Goal: Task Accomplishment & Management: Use online tool/utility

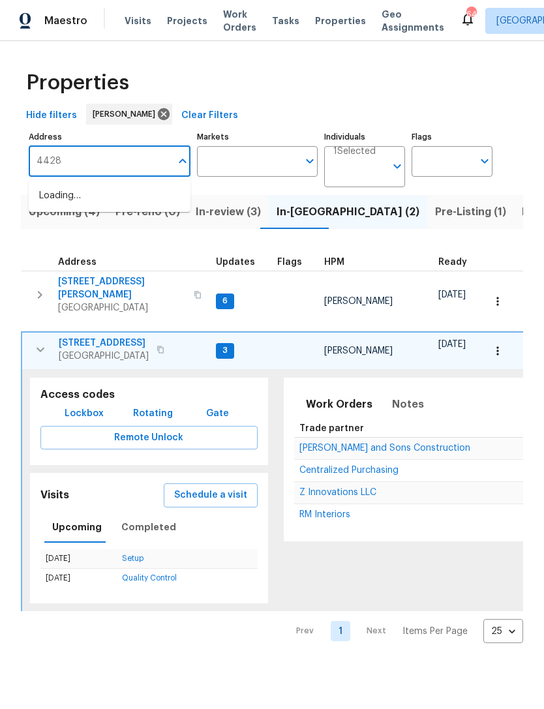
type input "4428"
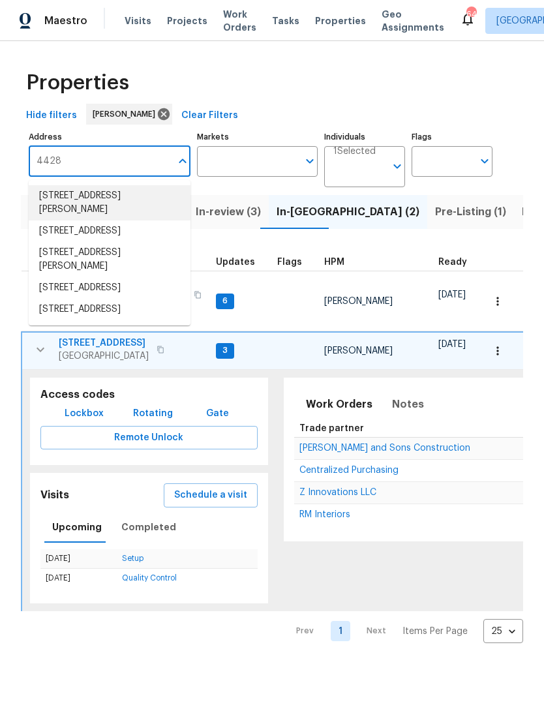
click at [52, 209] on li "4428 Belcamp Rd Fairburn GA 30213" at bounding box center [110, 202] width 162 height 35
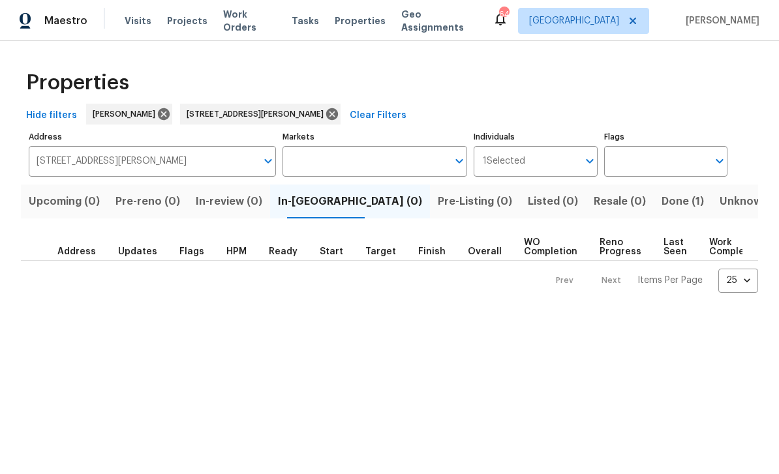
click at [544, 207] on span "Done (1)" at bounding box center [683, 201] width 42 height 18
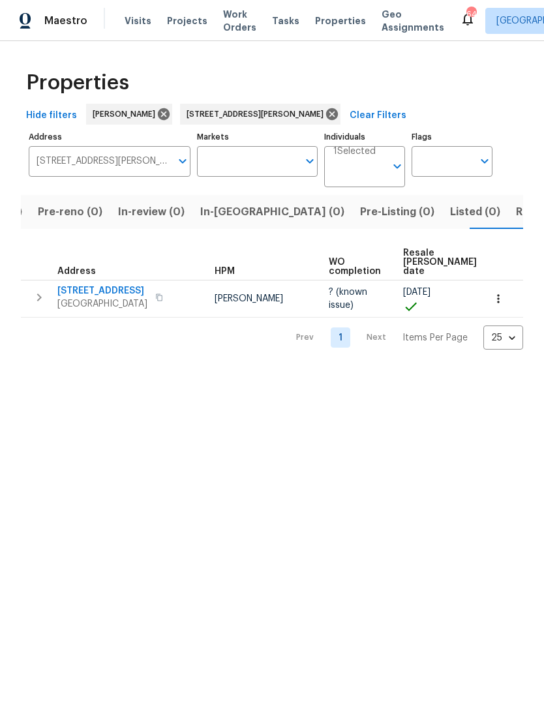
scroll to position [0, 80]
click at [42, 302] on icon "button" at bounding box center [39, 298] width 16 height 16
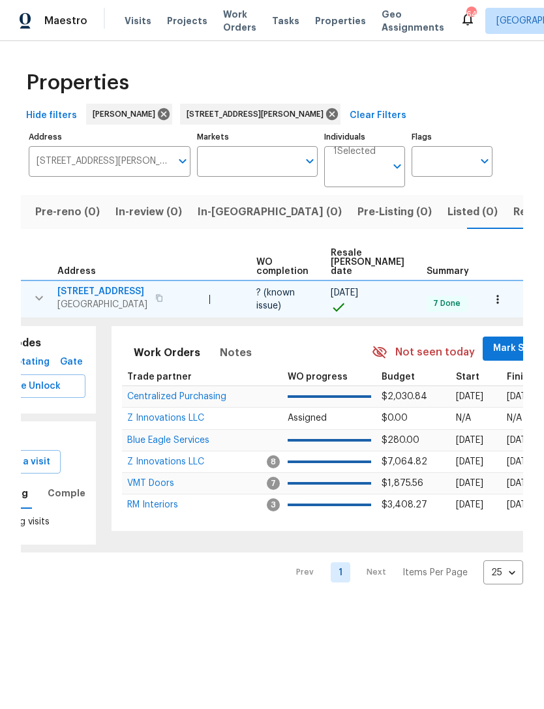
scroll to position [0, 73]
click at [152, 443] on span "Blue Eagle Services" at bounding box center [169, 440] width 82 height 9
click at [142, 216] on span "In-review (0)" at bounding box center [148, 212] width 67 height 18
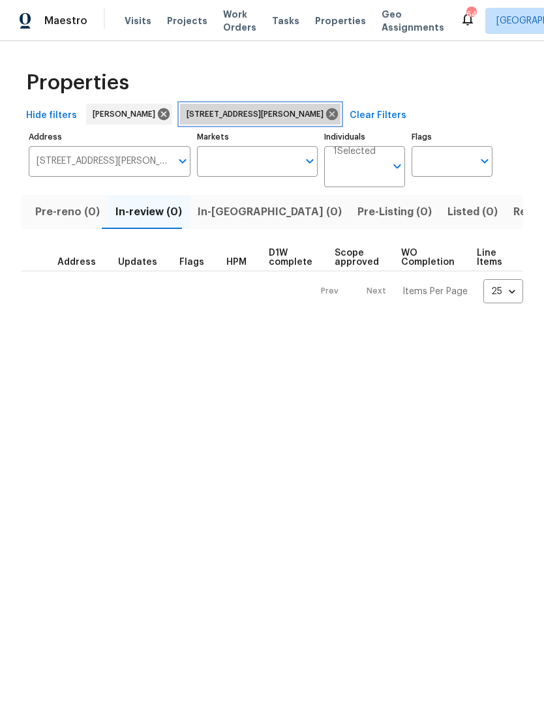
click at [331, 109] on icon at bounding box center [332, 114] width 14 height 14
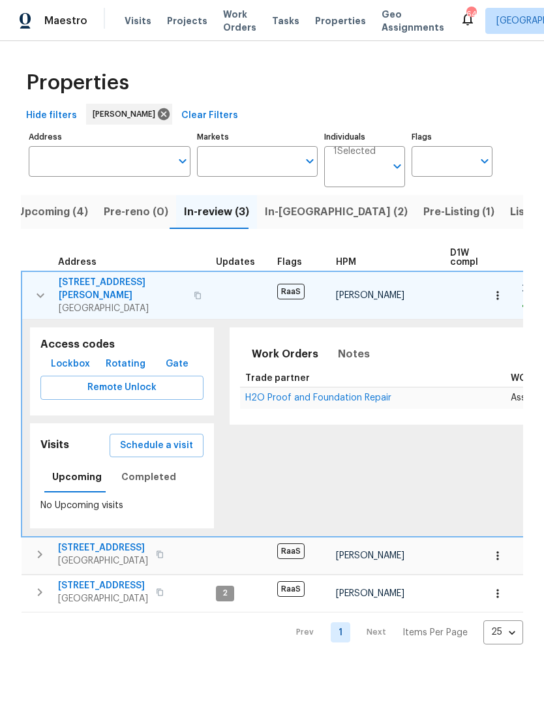
click at [50, 284] on button "button" at bounding box center [40, 295] width 26 height 39
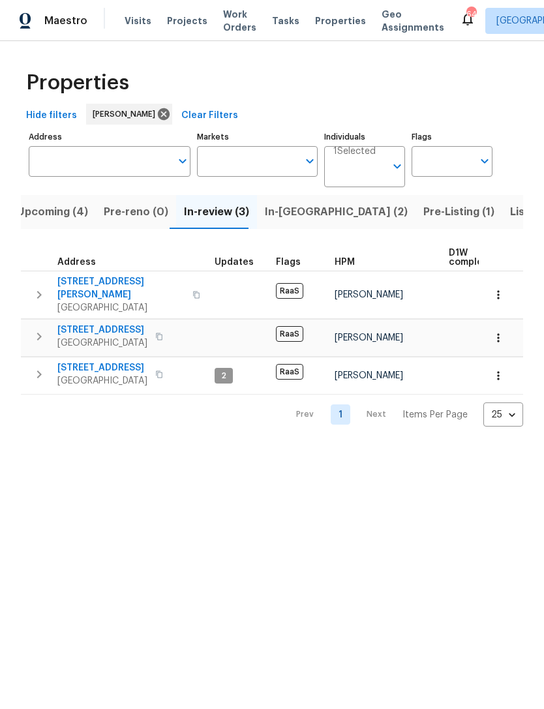
click at [34, 329] on icon "button" at bounding box center [39, 337] width 16 height 16
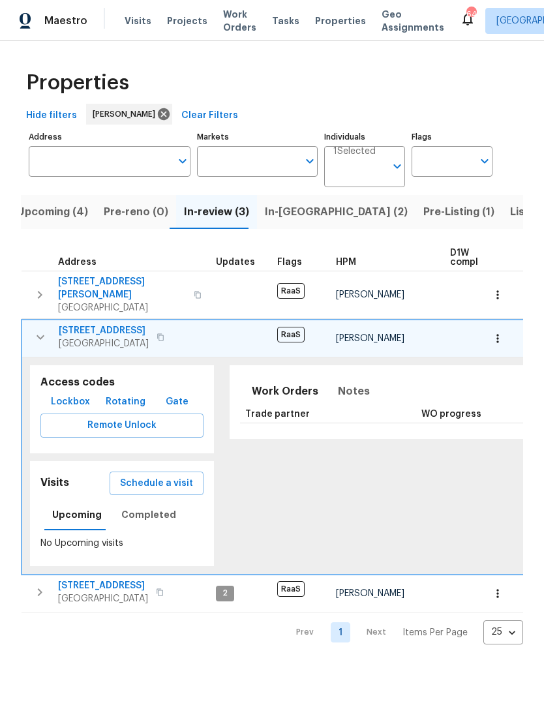
scroll to position [0, 0]
click at [106, 324] on span "[STREET_ADDRESS]" at bounding box center [104, 330] width 90 height 13
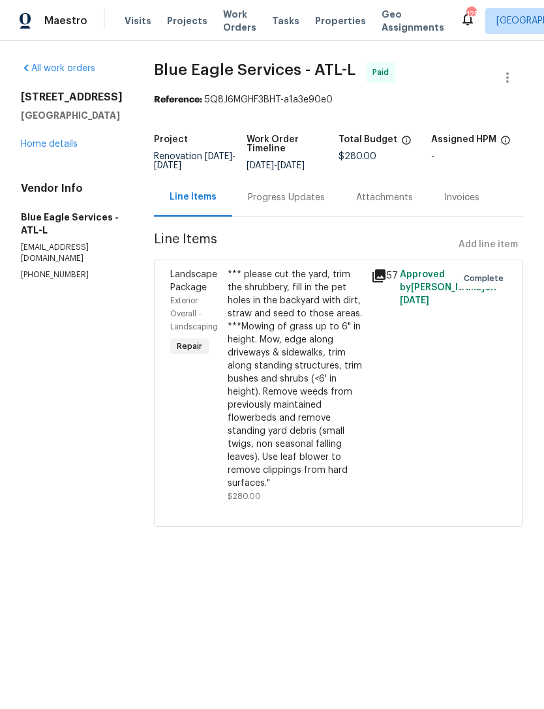
click at [56, 144] on link "Home details" at bounding box center [49, 144] width 57 height 9
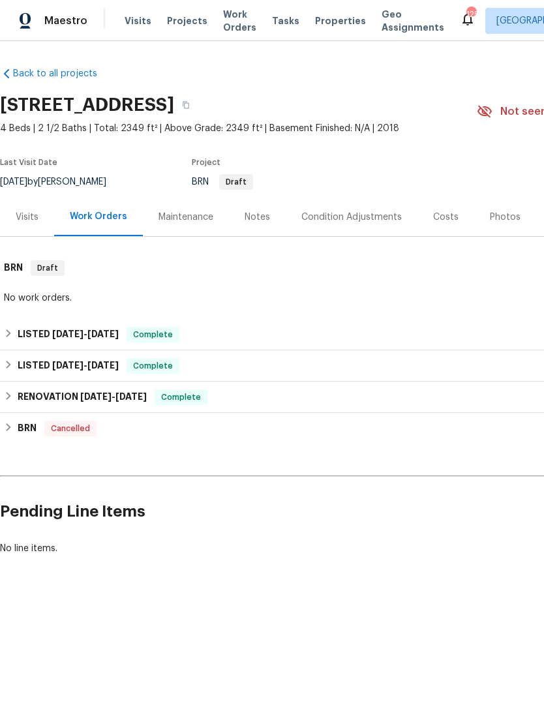
click at [501, 217] on div "Photos" at bounding box center [505, 217] width 31 height 13
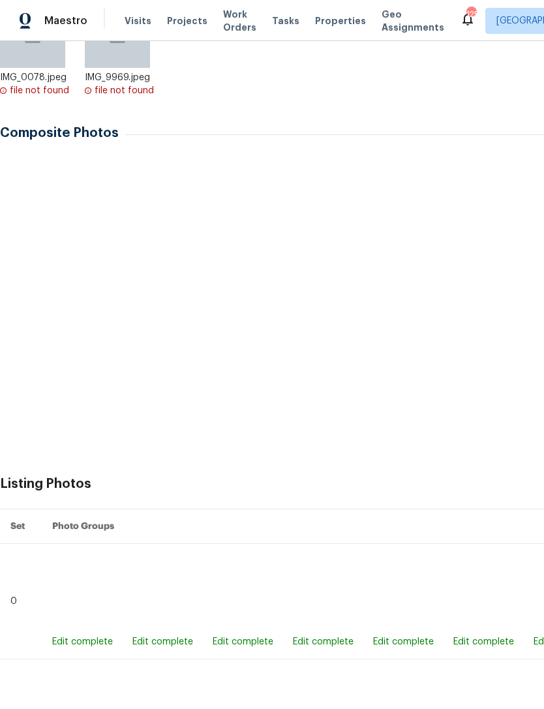
scroll to position [299, 0]
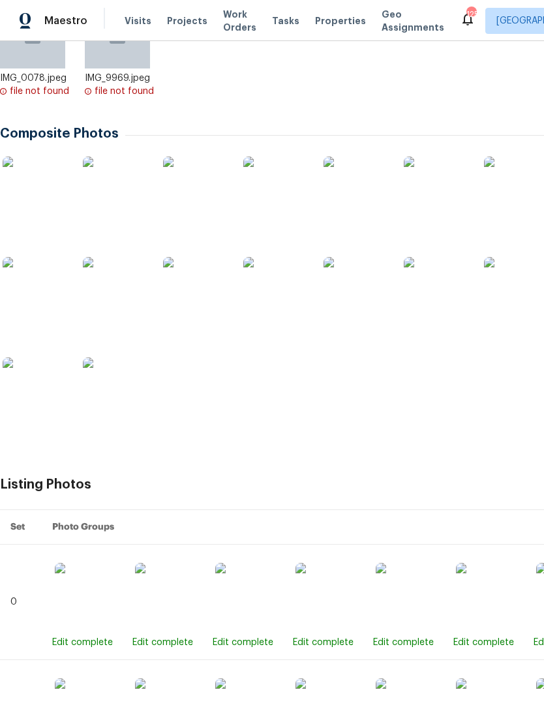
click at [132, 311] on img at bounding box center [115, 289] width 65 height 65
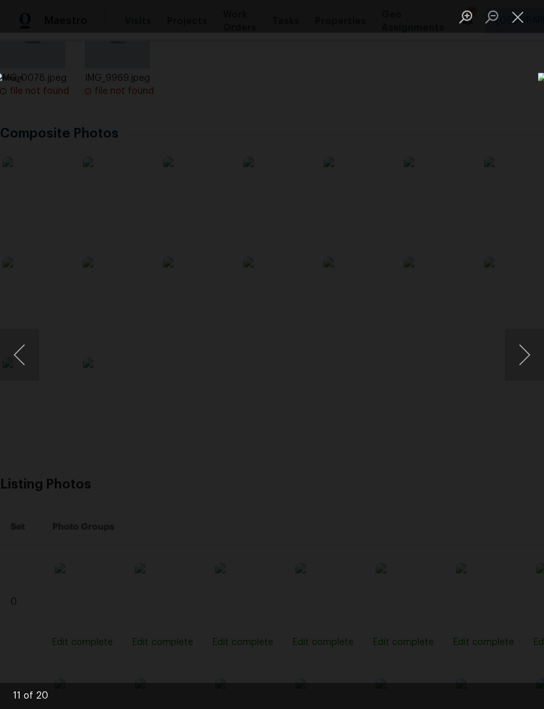
click at [518, 22] on button "Close lightbox" at bounding box center [518, 16] width 26 height 23
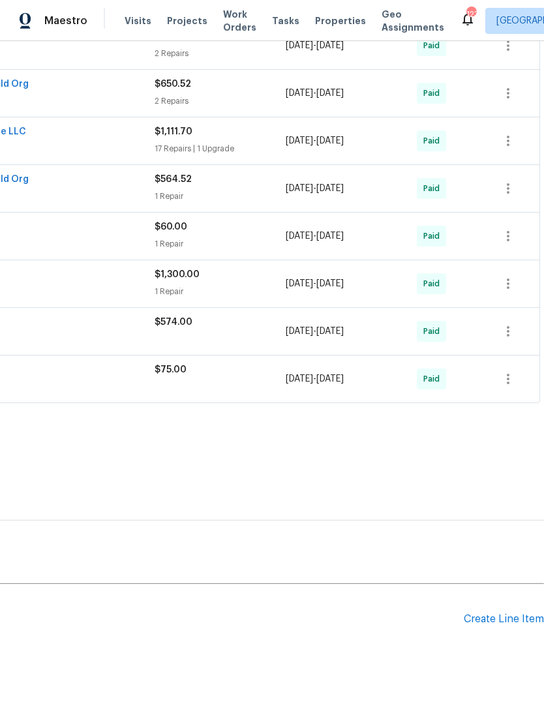
scroll to position [470, 193]
click at [507, 617] on div "Create Line Item" at bounding box center [504, 619] width 80 height 12
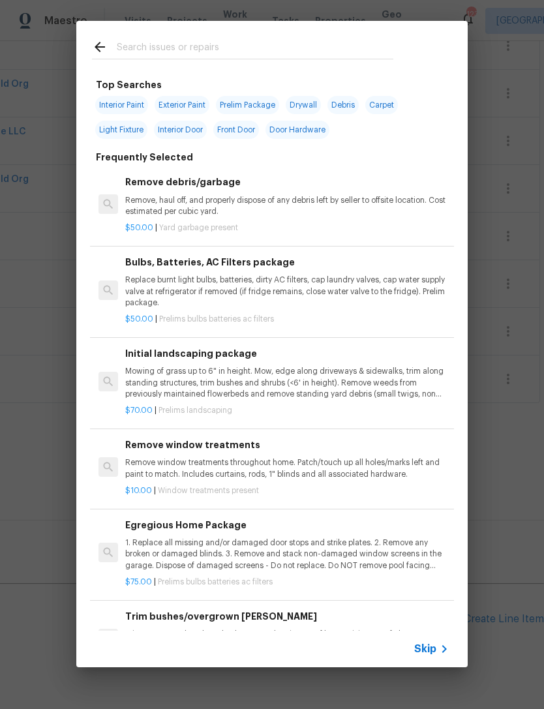
click at [271, 55] on input "text" at bounding box center [255, 49] width 277 height 20
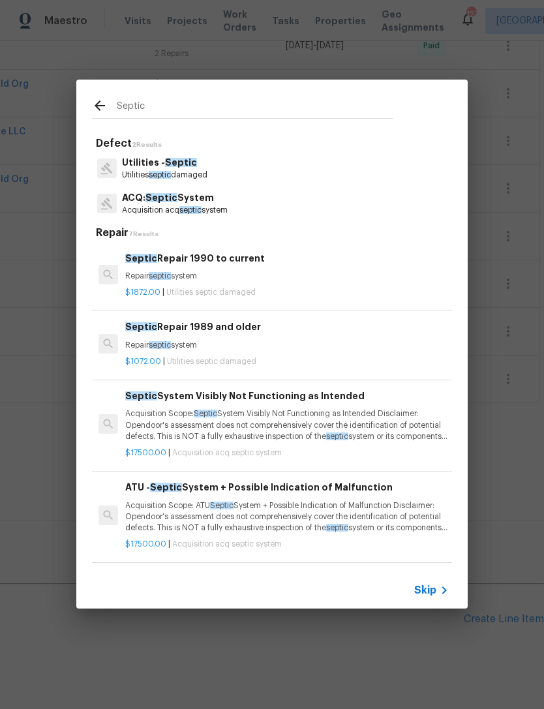
type input "Septic"
click at [218, 177] on div "Utilities - Septic Utilities septic damaged" at bounding box center [272, 168] width 360 height 35
click at [223, 174] on div "Utilities - Septic Utilities septic damaged" at bounding box center [272, 168] width 360 height 35
click at [161, 178] on span "septic" at bounding box center [160, 175] width 22 height 8
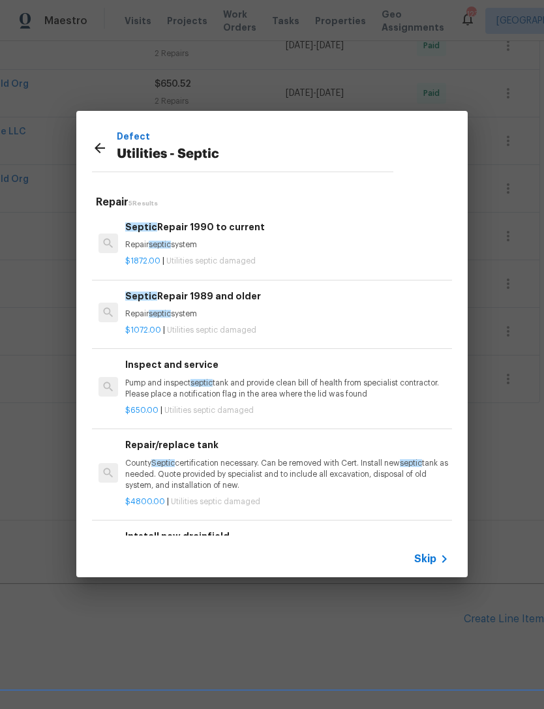
click at [213, 369] on h6 "Inspect and service" at bounding box center [287, 365] width 324 height 14
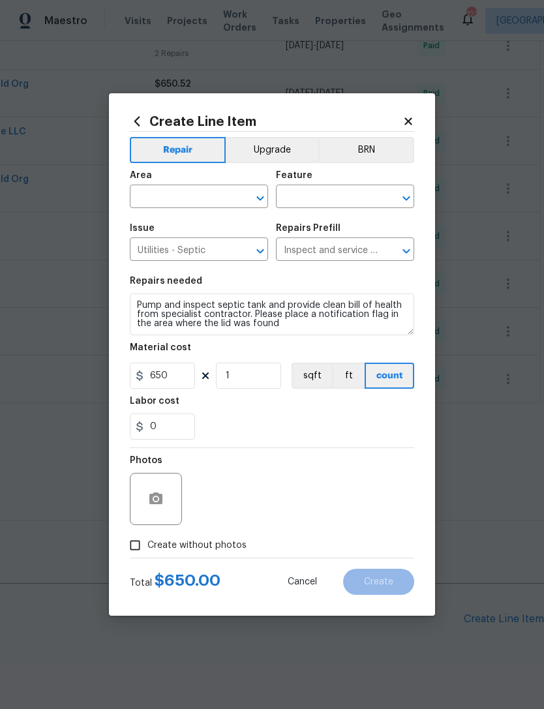
click at [213, 183] on div "Area" at bounding box center [199, 179] width 138 height 17
click at [210, 200] on input "text" at bounding box center [181, 198] width 102 height 20
type input "s"
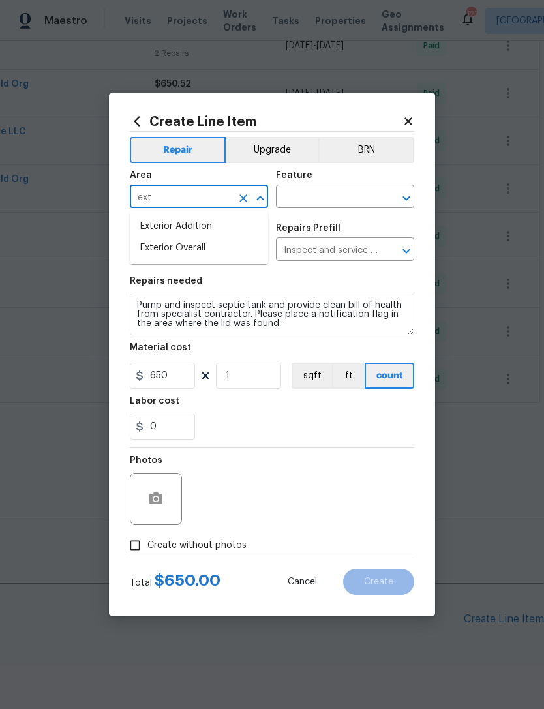
click at [235, 253] on li "Exterior Overall" at bounding box center [199, 249] width 138 height 22
type input "Exterior Overall"
click at [376, 192] on input "text" at bounding box center [327, 198] width 102 height 20
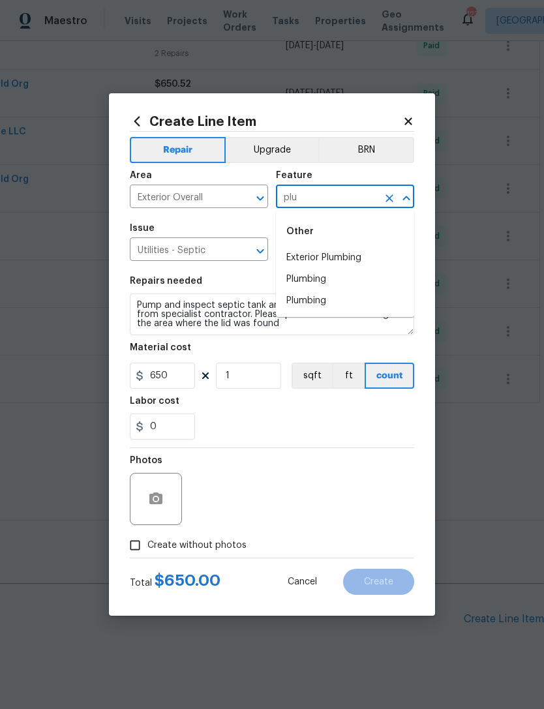
click at [372, 260] on li "Exterior Plumbing" at bounding box center [345, 258] width 138 height 22
type input "Exterior Plumbing"
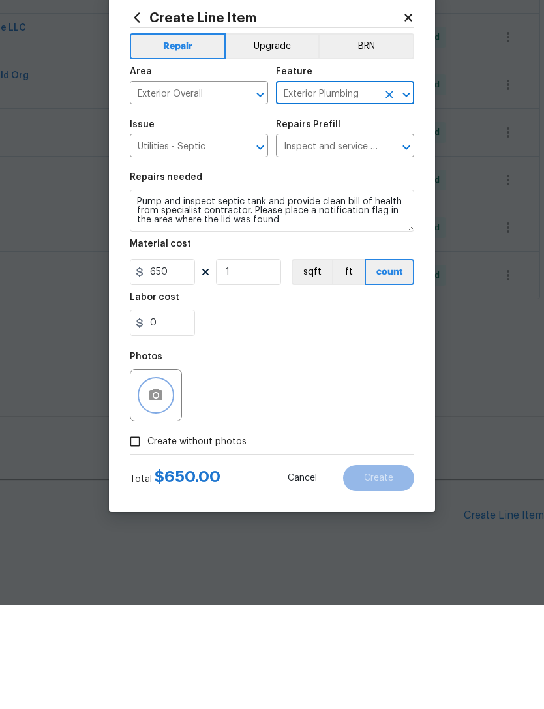
click at [153, 483] on button "button" at bounding box center [155, 498] width 31 height 31
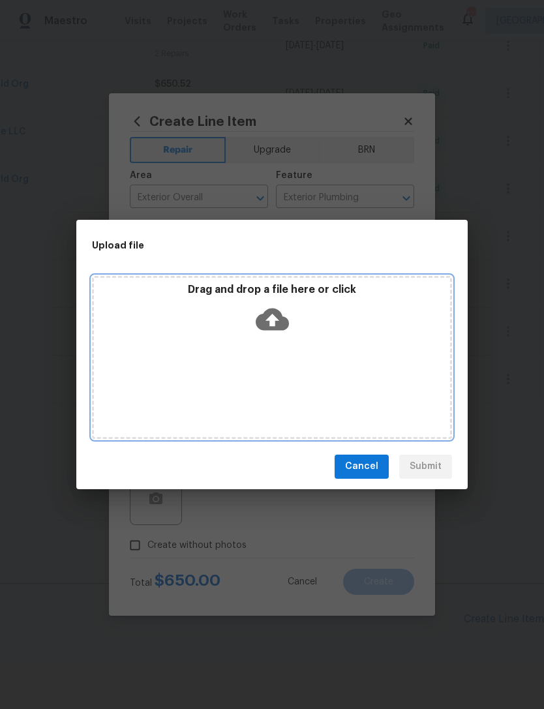
click at [284, 323] on icon at bounding box center [272, 319] width 33 height 22
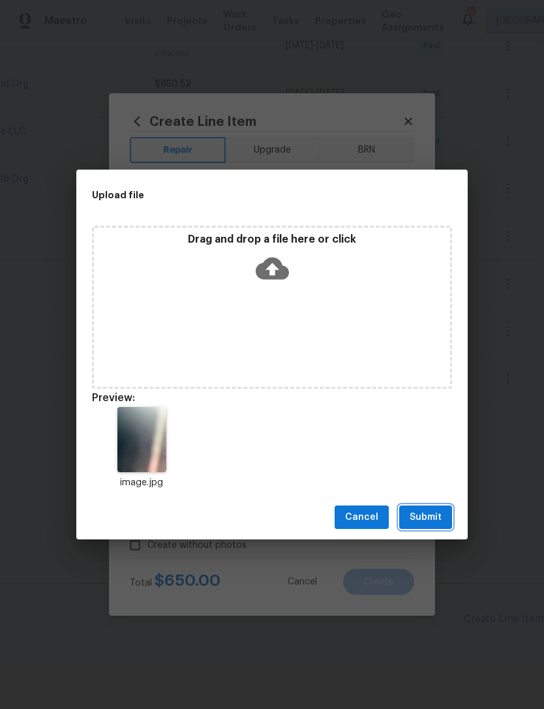
click at [443, 511] on button "Submit" at bounding box center [425, 518] width 53 height 24
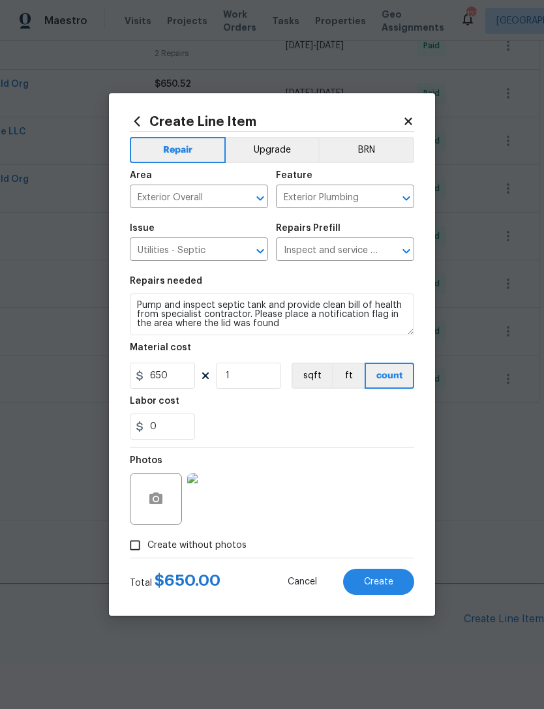
click at [367, 584] on span "Create" at bounding box center [378, 582] width 29 height 10
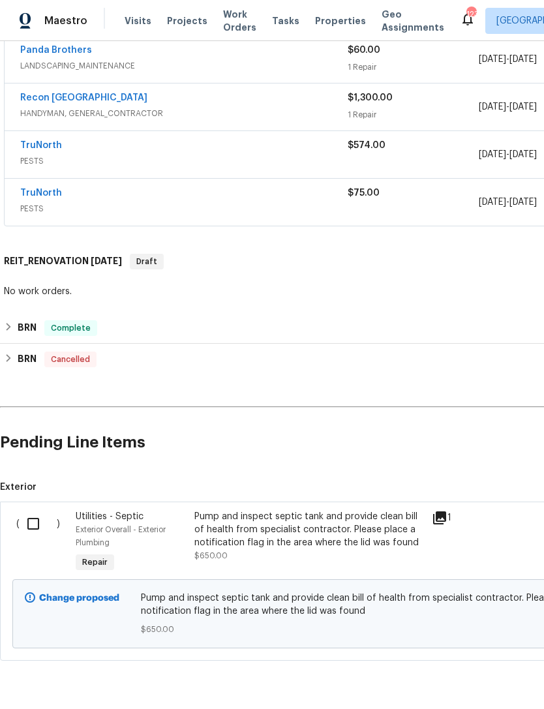
scroll to position [647, 0]
click at [33, 511] on input "checkbox" at bounding box center [38, 524] width 37 height 27
checkbox input "true"
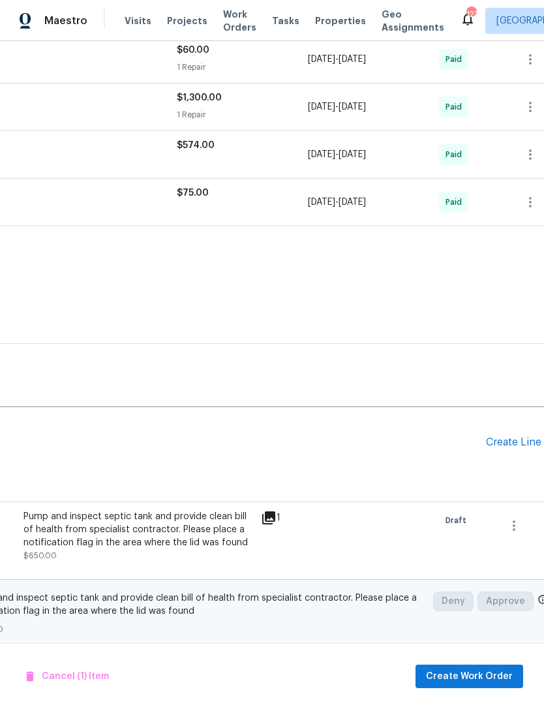
scroll to position [647, 171]
click at [465, 681] on span "Create Work Order" at bounding box center [469, 677] width 87 height 16
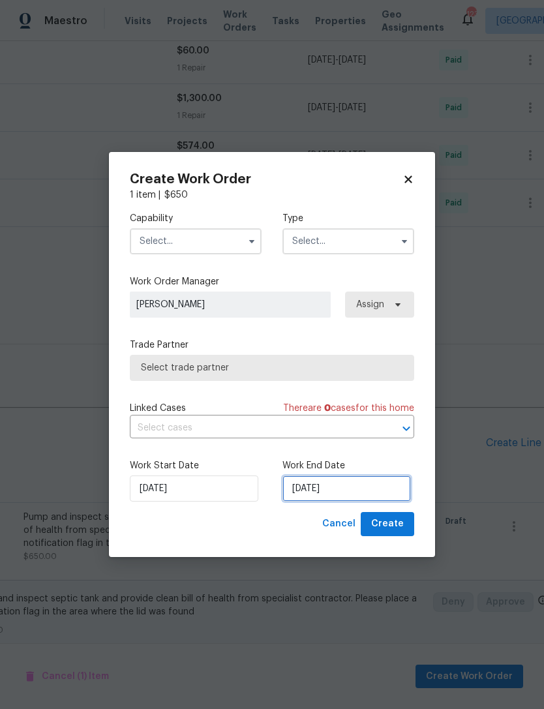
click at [382, 488] on input "8/26/2025" at bounding box center [347, 489] width 129 height 26
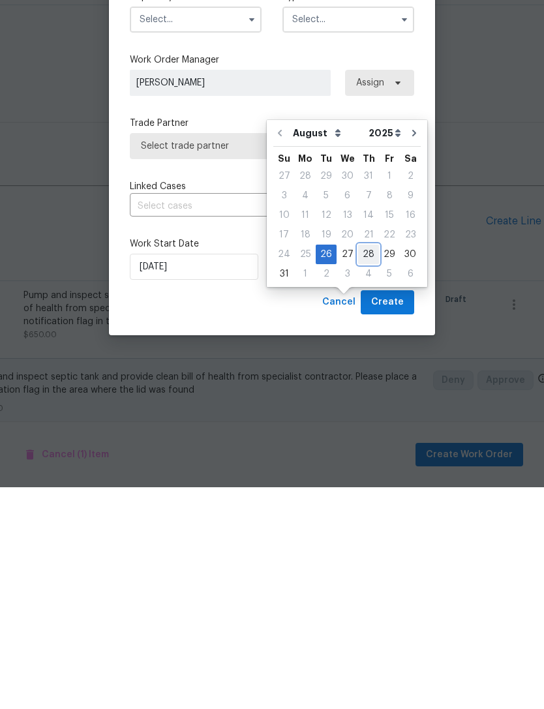
click at [371, 467] on div "28" at bounding box center [368, 476] width 21 height 18
type input "8/28/2025"
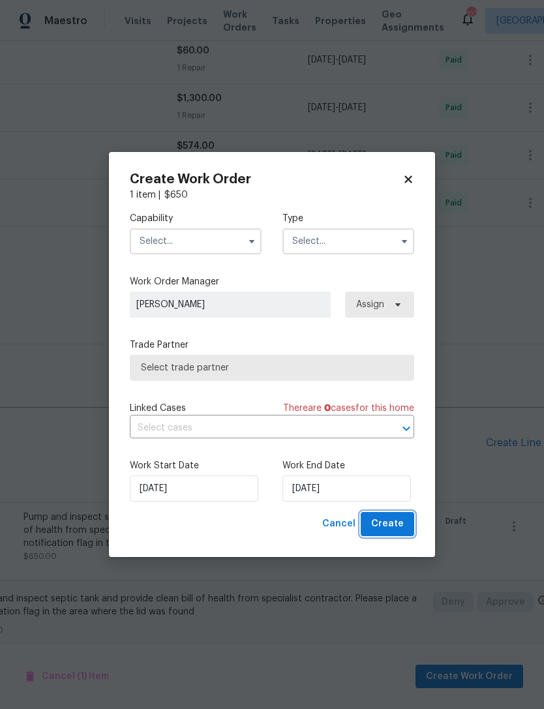
click at [397, 521] on span "Create" at bounding box center [387, 524] width 33 height 16
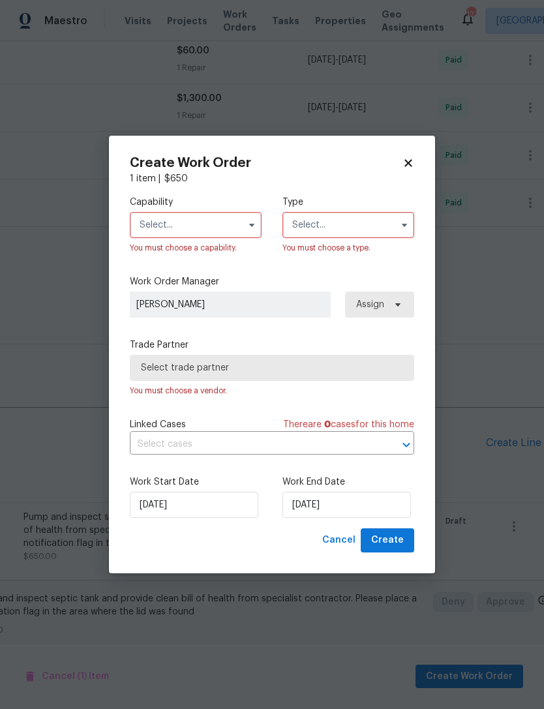
click at [224, 231] on input "text" at bounding box center [196, 225] width 132 height 26
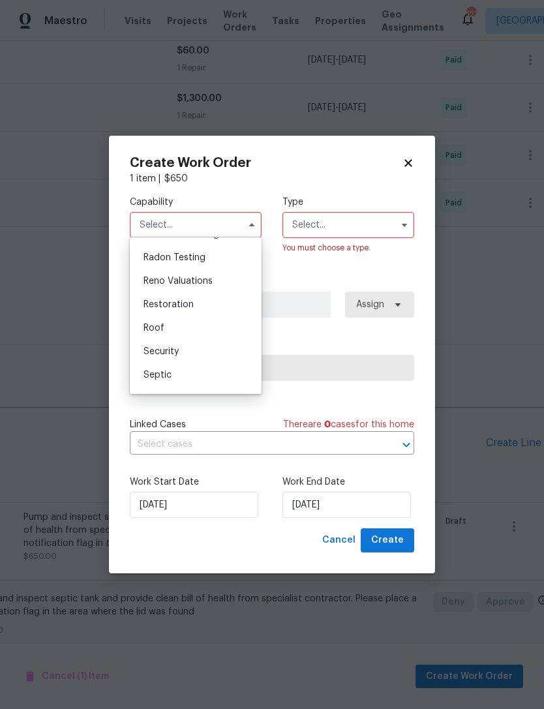
scroll to position [1264, 0]
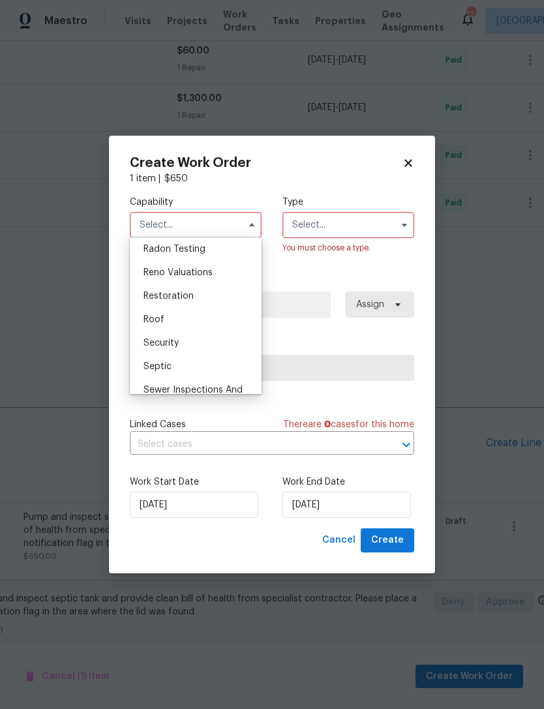
click at [153, 367] on span "Septic" at bounding box center [158, 366] width 28 height 9
type input "Septic"
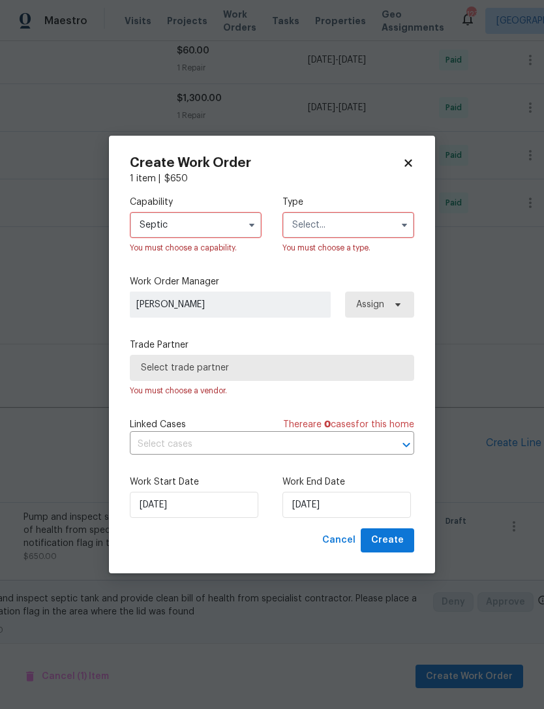
click at [316, 232] on input "text" at bounding box center [349, 225] width 132 height 26
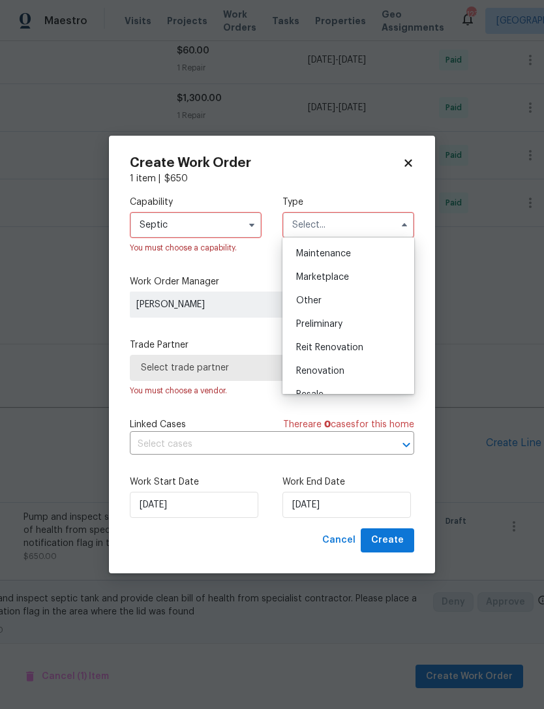
scroll to position [219, 0]
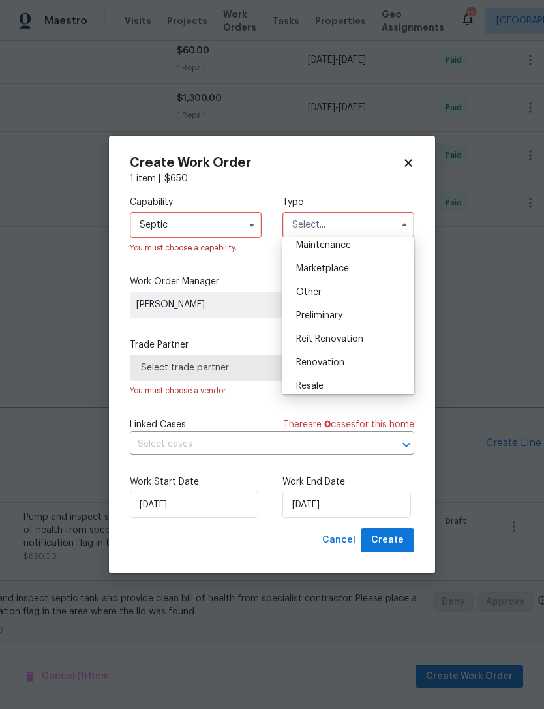
click at [314, 339] on span "Reit Renovation" at bounding box center [329, 339] width 67 height 9
type input "Reit Renovation"
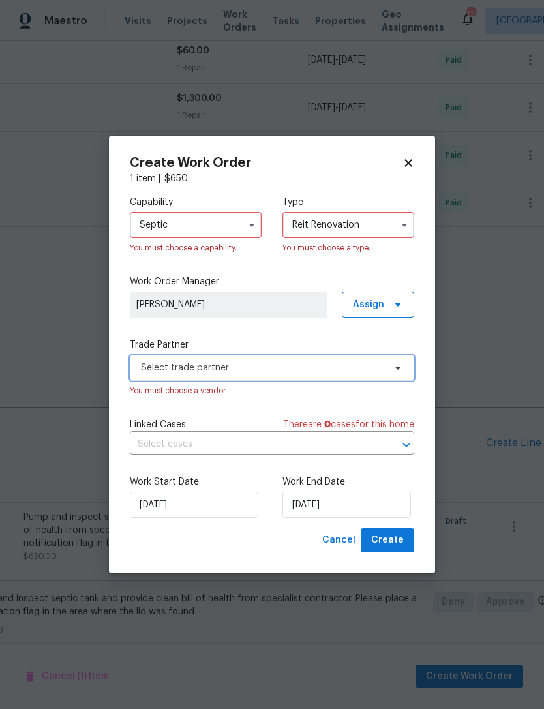
click at [146, 363] on span "Select trade partner" at bounding box center [262, 367] width 243 height 13
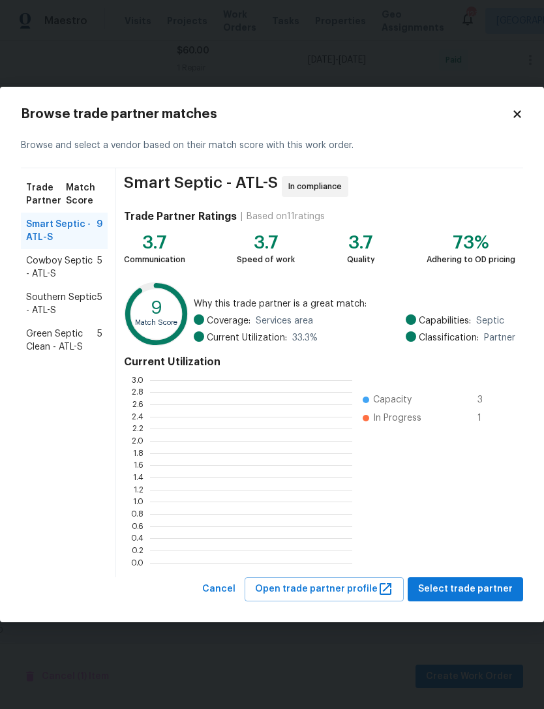
scroll to position [183, 202]
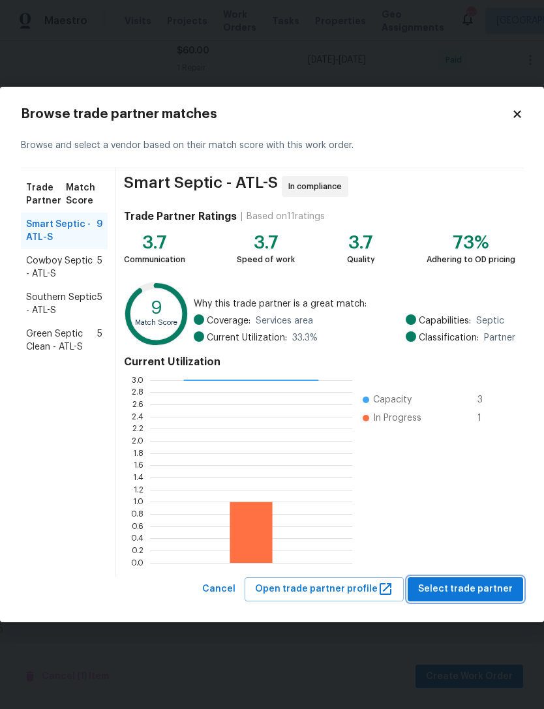
click at [457, 588] on span "Select trade partner" at bounding box center [465, 589] width 95 height 16
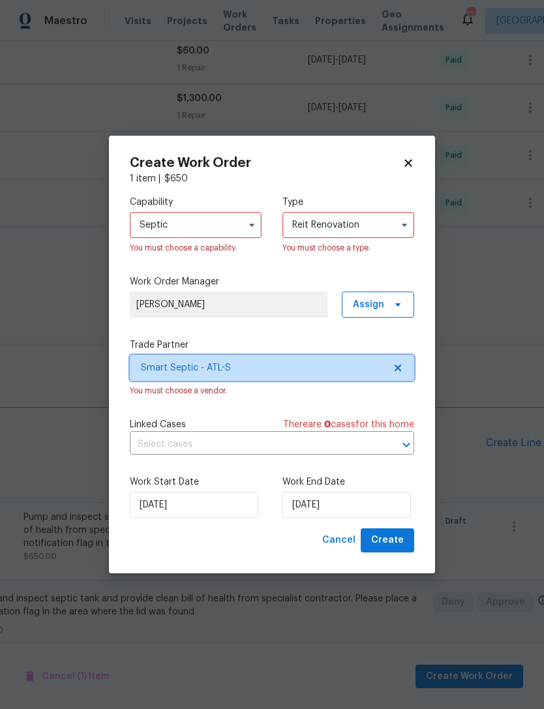
click at [335, 371] on span "Smart Septic - ATL-S" at bounding box center [262, 367] width 243 height 13
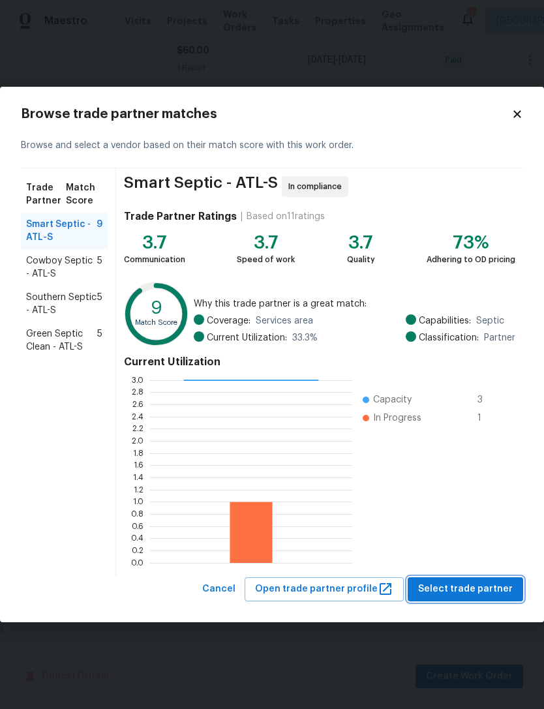
click at [492, 592] on span "Select trade partner" at bounding box center [465, 589] width 95 height 16
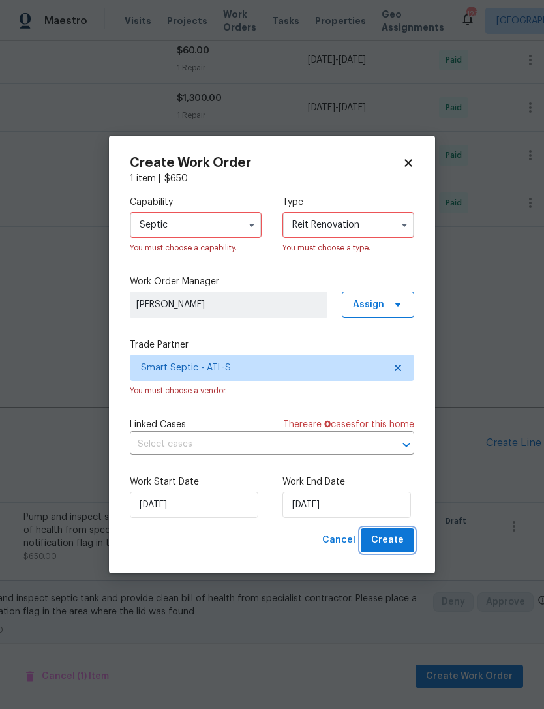
click at [414, 543] on button "Create" at bounding box center [388, 541] width 54 height 24
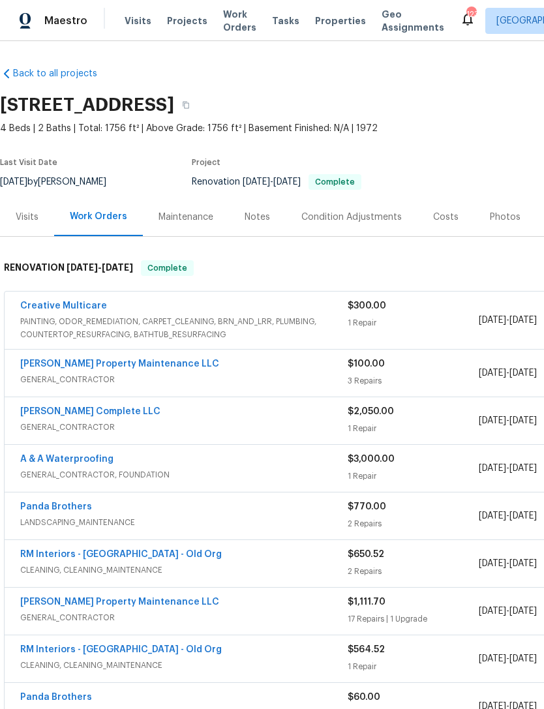
scroll to position [-13, 0]
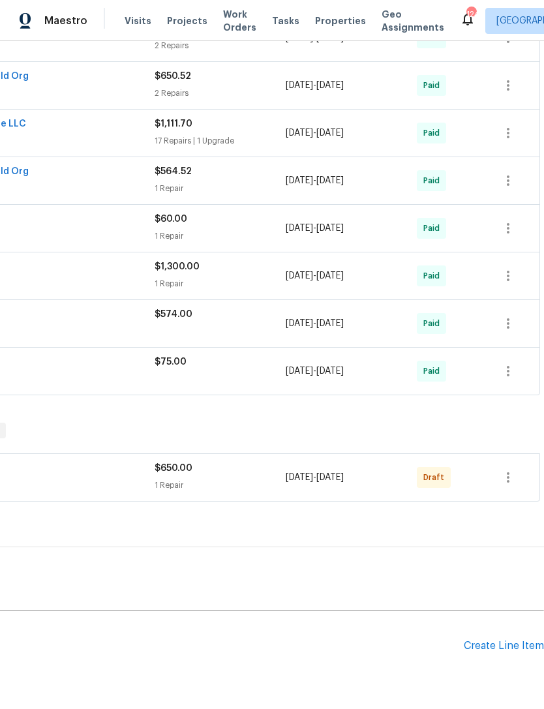
scroll to position [478, 193]
click at [506, 476] on icon "button" at bounding box center [508, 478] width 16 height 16
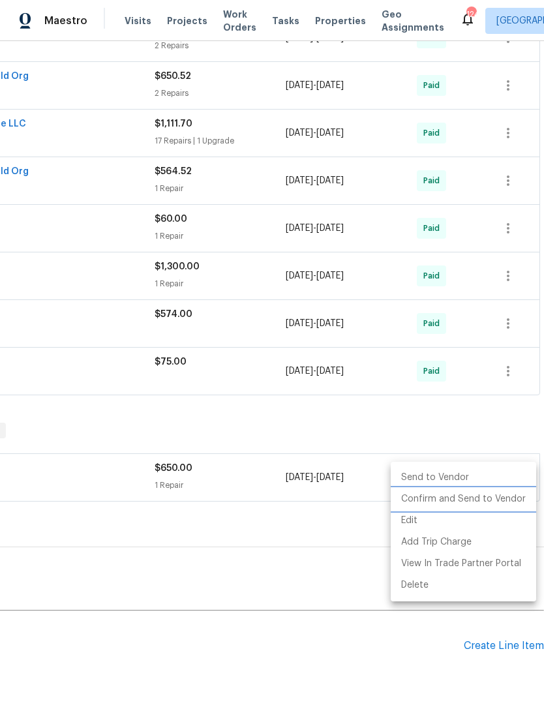
click at [510, 497] on li "Confirm and Send to Vendor" at bounding box center [464, 500] width 146 height 22
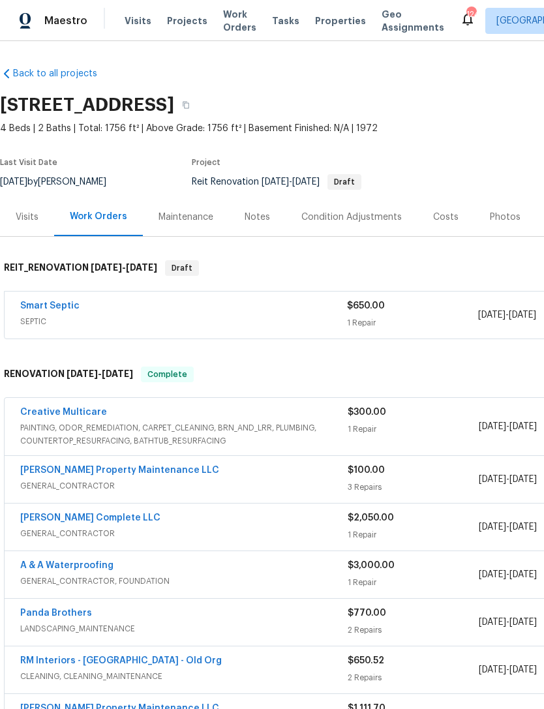
scroll to position [0, 0]
click at [50, 308] on link "Smart Septic" at bounding box center [49, 305] width 59 height 9
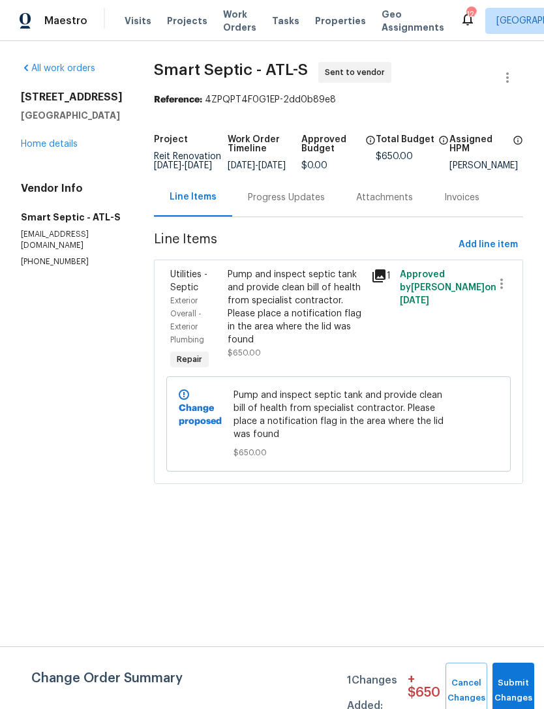
click at [276, 216] on div "Progress Updates" at bounding box center [286, 197] width 108 height 38
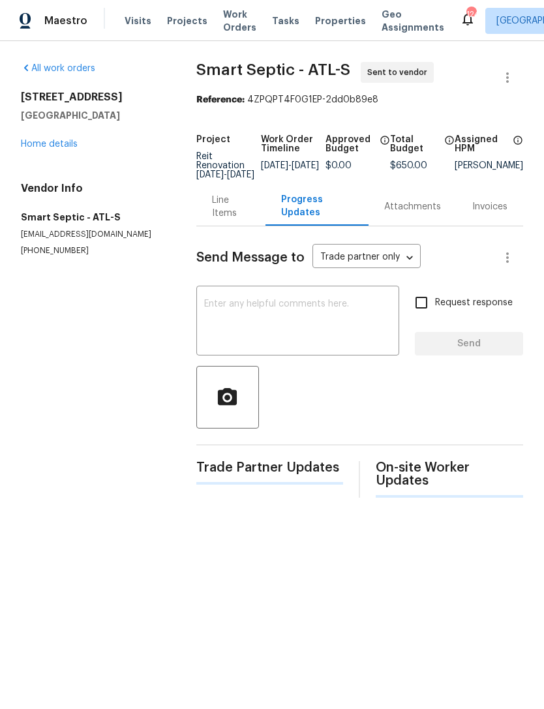
click at [274, 336] on textarea at bounding box center [297, 322] width 187 height 46
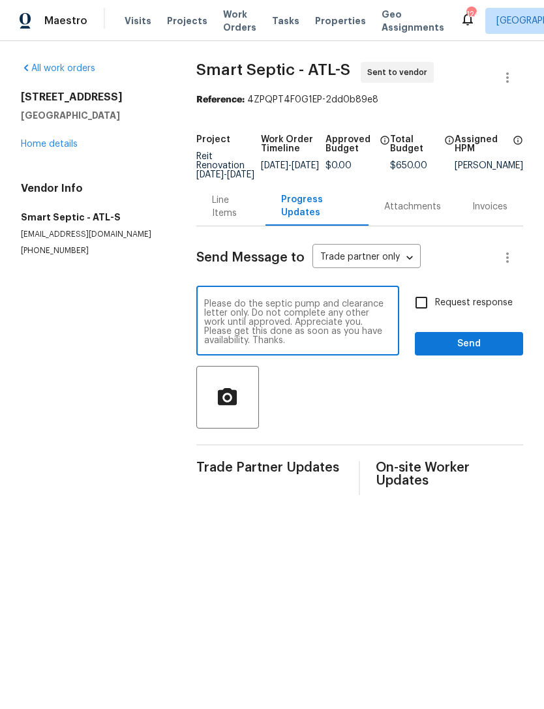
type textarea "Please do the septic pump and clearance letter only. Do not complete any other …"
click at [429, 304] on input "Request response" at bounding box center [421, 302] width 27 height 27
checkbox input "true"
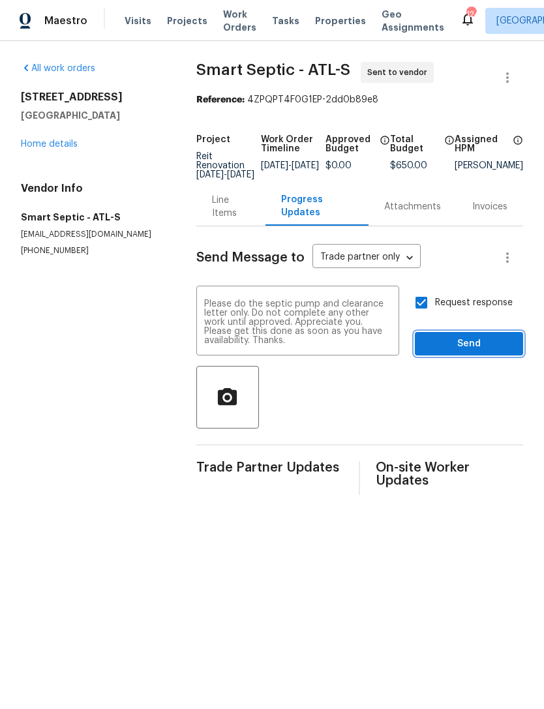
click at [473, 347] on span "Send" at bounding box center [468, 344] width 87 height 16
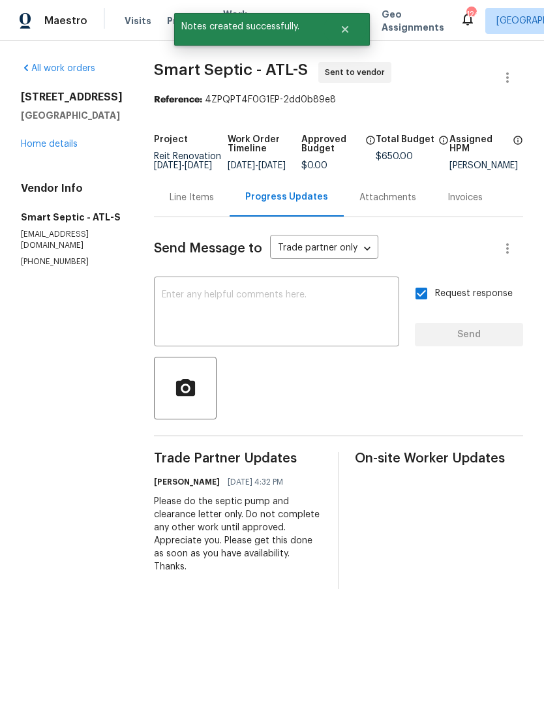
click at [63, 149] on link "Home details" at bounding box center [49, 144] width 57 height 9
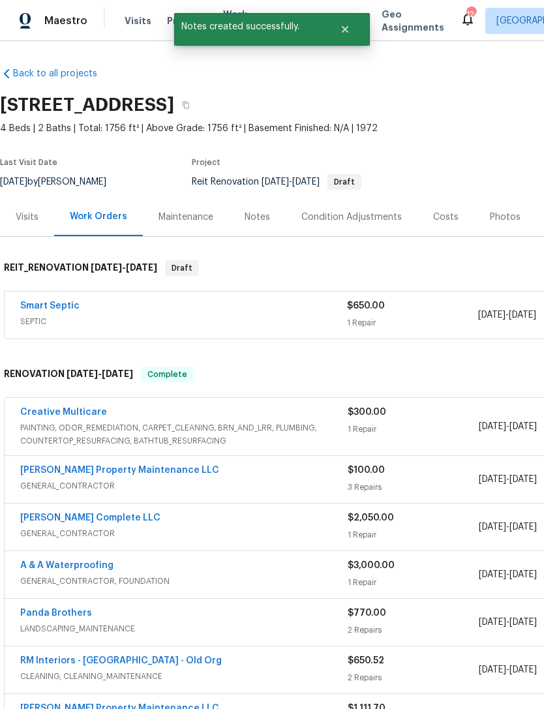
click at [65, 318] on span "SEPTIC" at bounding box center [183, 321] width 327 height 13
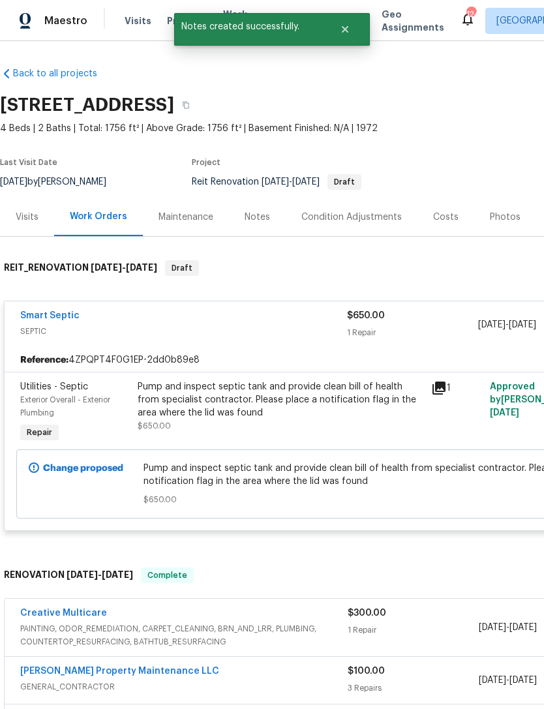
click at [231, 405] on div "Pump and inspect septic tank and provide clean bill of health from specialist c…" at bounding box center [281, 399] width 286 height 39
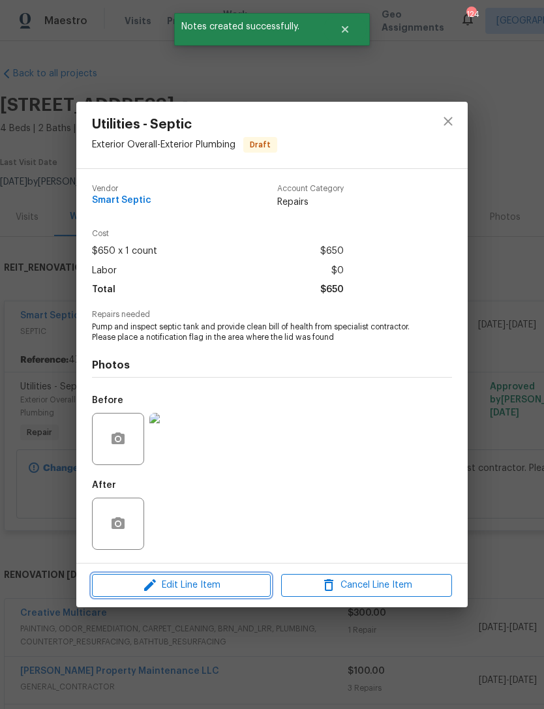
click at [223, 588] on span "Edit Line Item" at bounding box center [181, 585] width 171 height 16
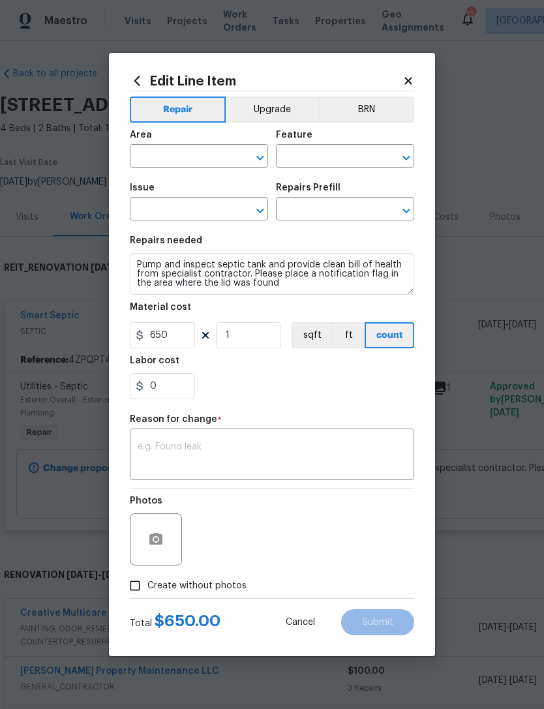
type input "Exterior Overall"
type input "Exterior Plumbing"
type input "Utilities - Septic"
type input "Inspect and service $650.00"
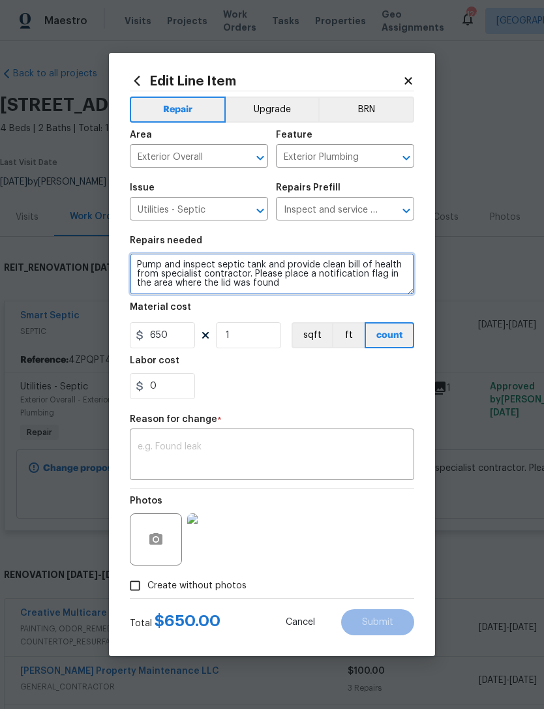
click at [330, 292] on textarea "Pump and inspect septic tank and provide clean bill of health from specialist c…" at bounding box center [272, 274] width 284 height 42
type textarea "Pump and inspect septic tank and provide clean bill of health from specialist c…"
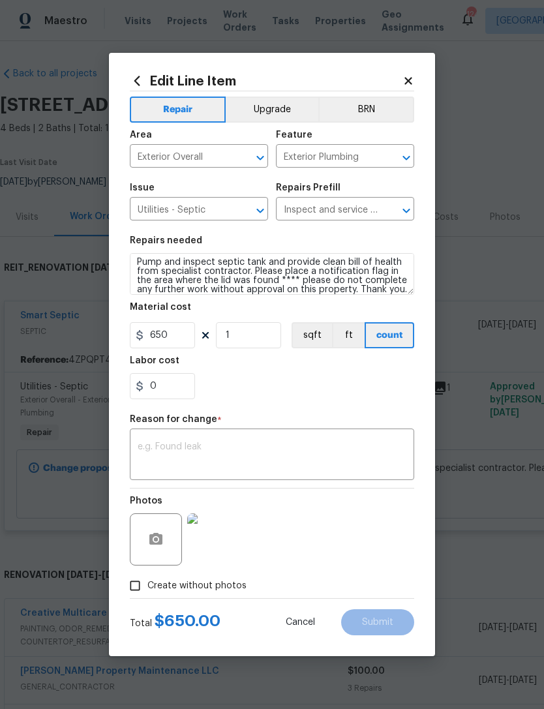
click at [294, 382] on div "0" at bounding box center [272, 386] width 284 height 26
click at [258, 445] on textarea at bounding box center [272, 455] width 269 height 27
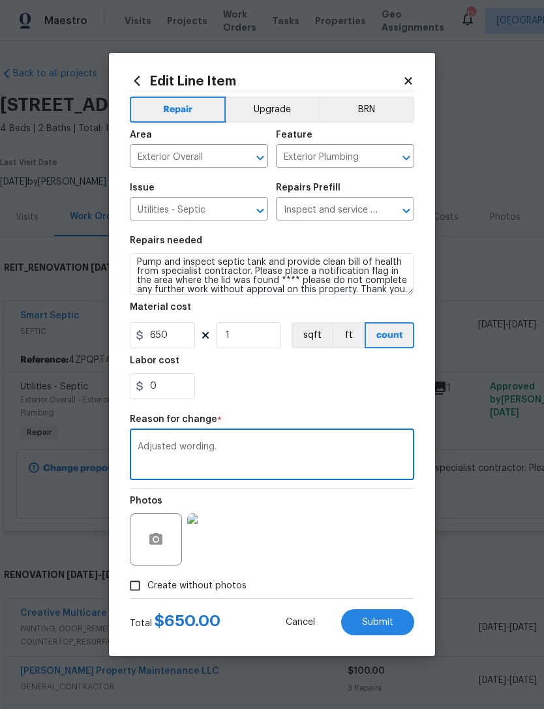
type textarea "Adjusted wording."
click at [330, 382] on div "0" at bounding box center [272, 386] width 284 height 26
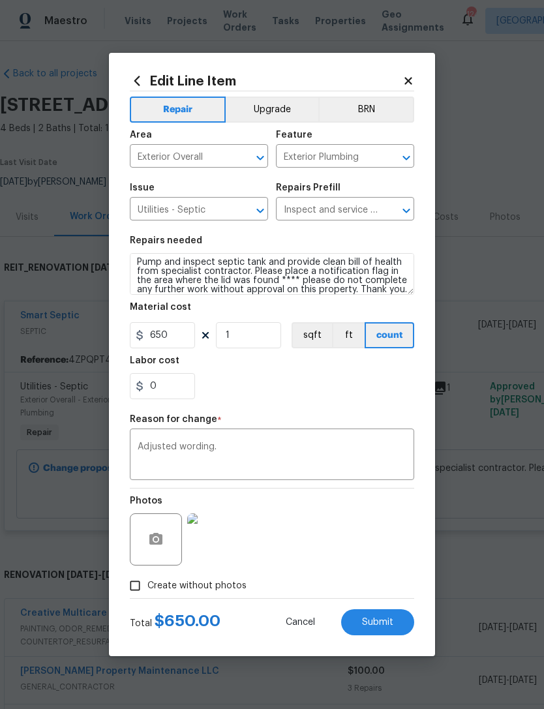
click at [396, 624] on button "Submit" at bounding box center [377, 622] width 73 height 26
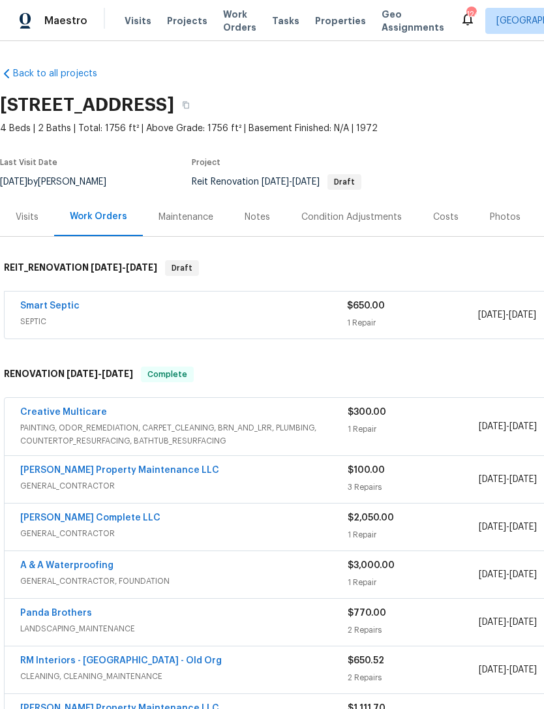
click at [50, 307] on link "Smart Septic" at bounding box center [49, 305] width 59 height 9
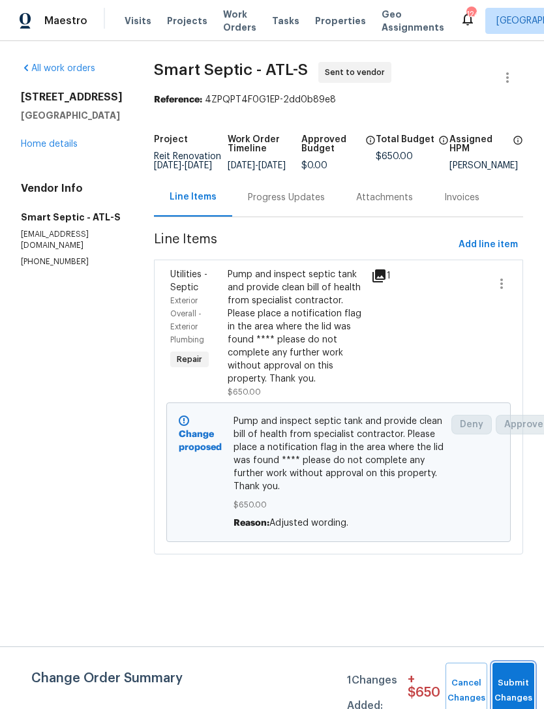
click at [511, 670] on button "Submit Changes" at bounding box center [514, 691] width 42 height 56
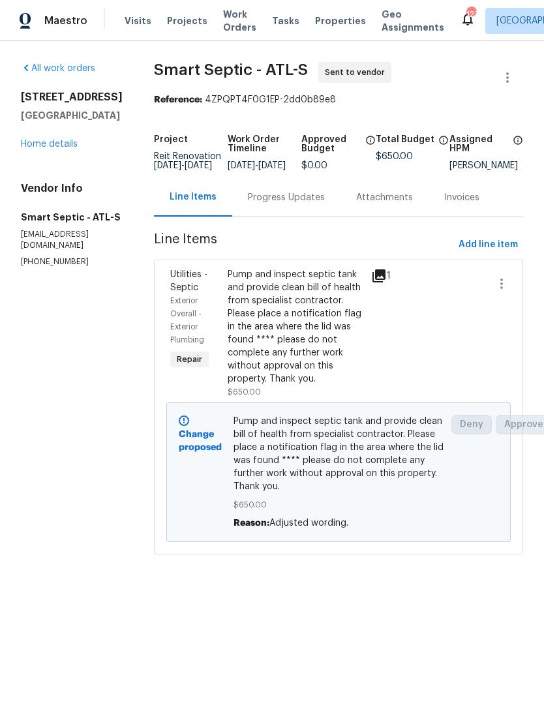
click at [61, 149] on link "Home details" at bounding box center [49, 144] width 57 height 9
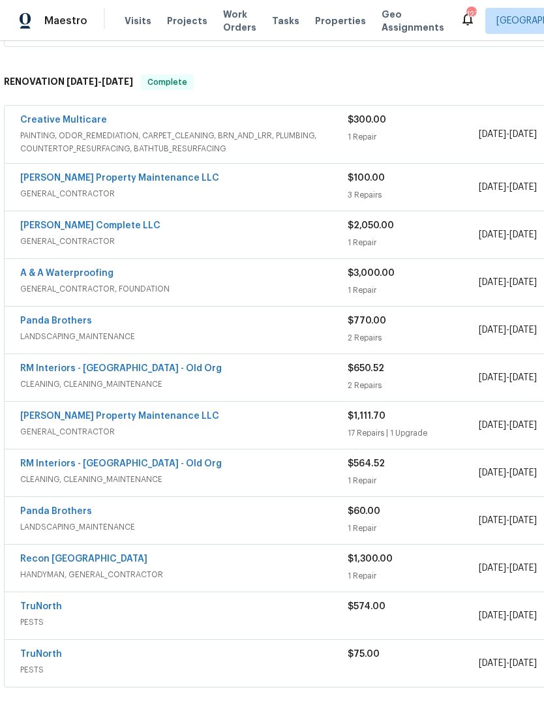
scroll to position [284, 2]
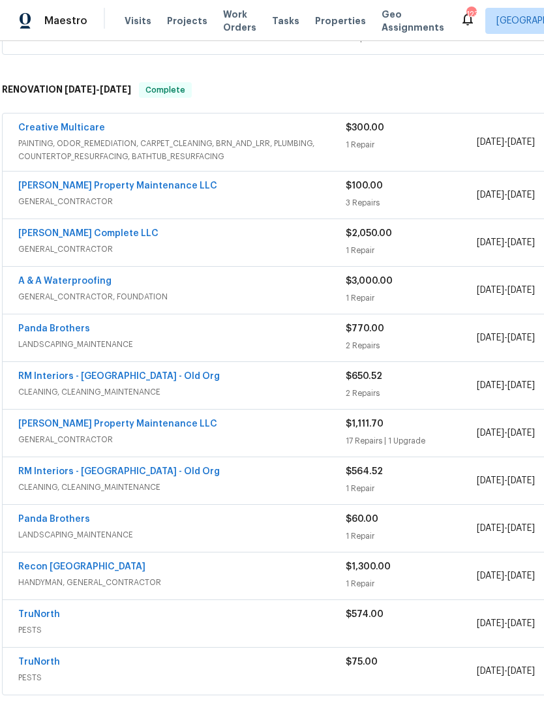
click at [88, 236] on link "Bowen's Complete LLC" at bounding box center [88, 233] width 140 height 9
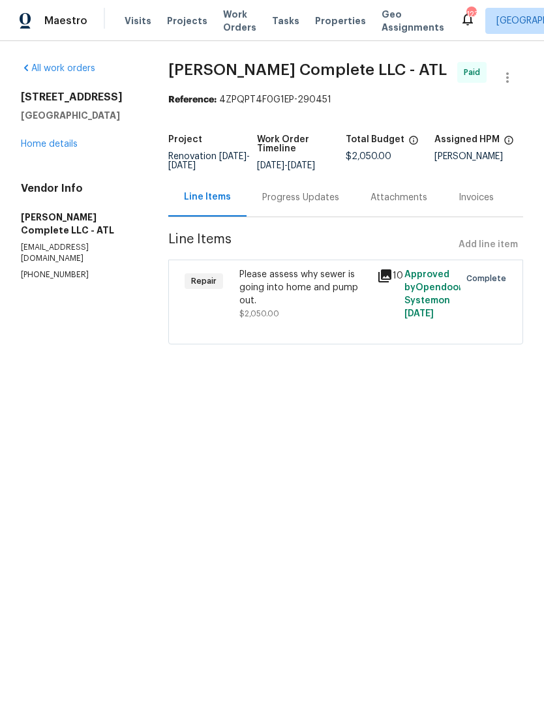
click at [57, 146] on link "Home details" at bounding box center [49, 144] width 57 height 9
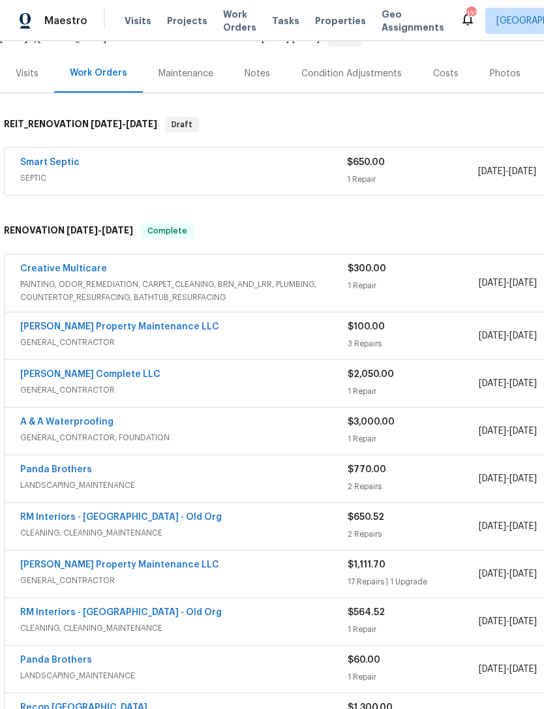
scroll to position [146, 0]
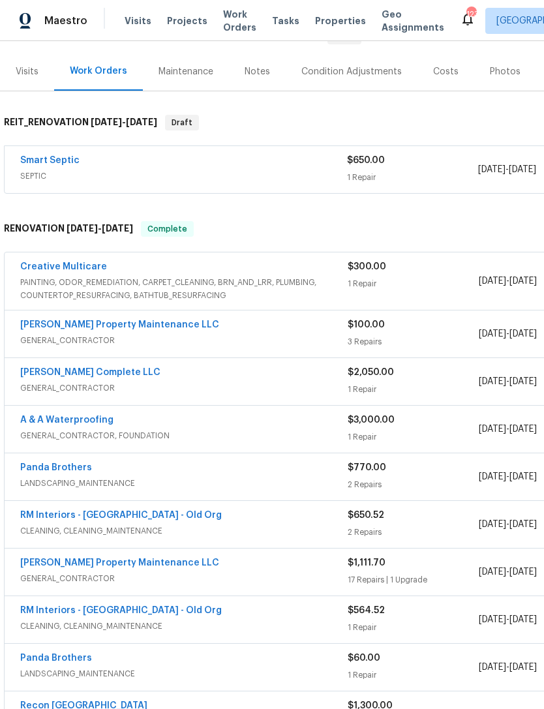
click at [78, 373] on link "Bowen's Complete LLC" at bounding box center [90, 372] width 140 height 9
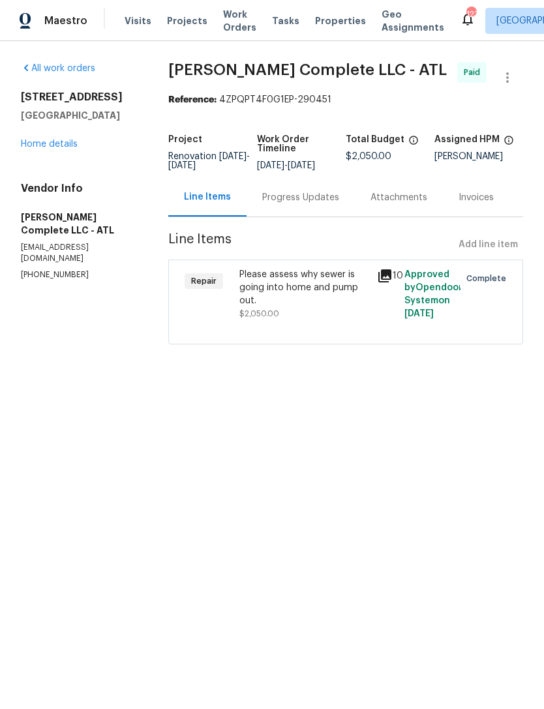
click at [307, 307] on div "Please assess why sewer is going into home and pump out." at bounding box center [304, 287] width 130 height 39
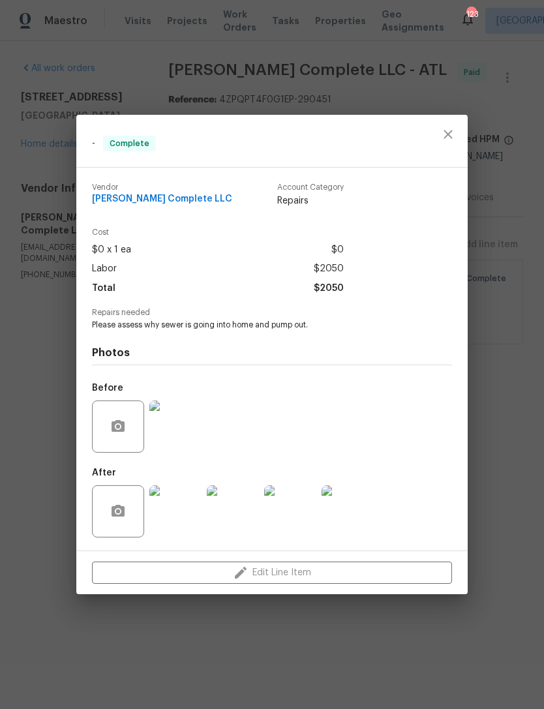
click at [509, 260] on div "- Complete Vendor Bowen's Complete LLC Account Category Repairs Cost $0 x 1 ea …" at bounding box center [272, 354] width 544 height 709
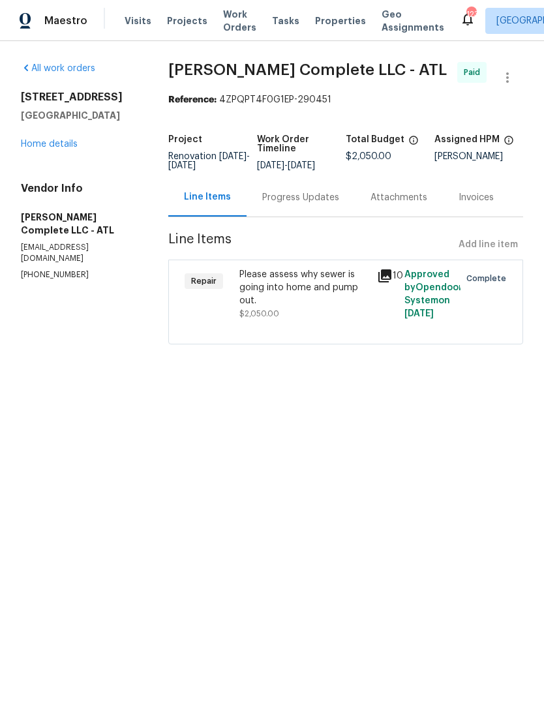
click at [320, 204] on div "Progress Updates" at bounding box center [300, 197] width 77 height 13
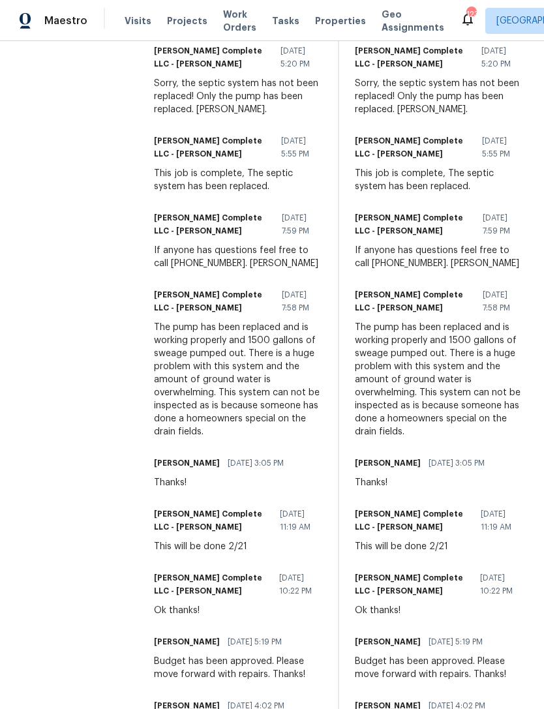
scroll to position [493, 0]
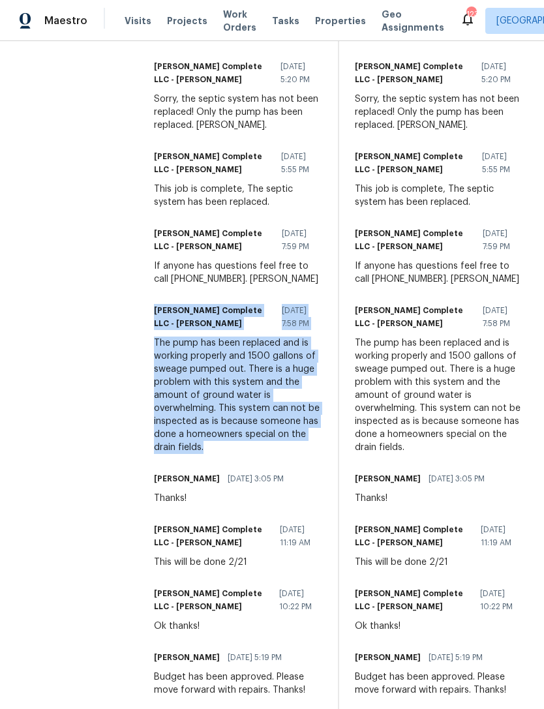
copy div "Bowen's Complete LLC - Julie Beaucaire 02/22/2020 7:58 PM The pump has been rep…"
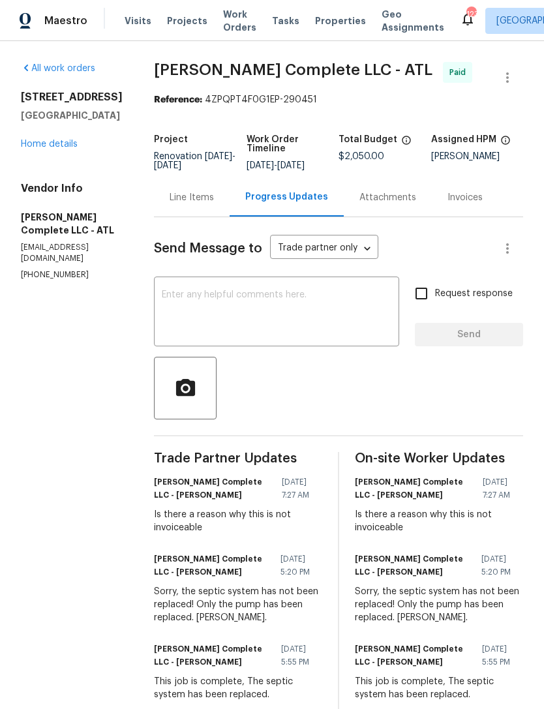
scroll to position [0, 0]
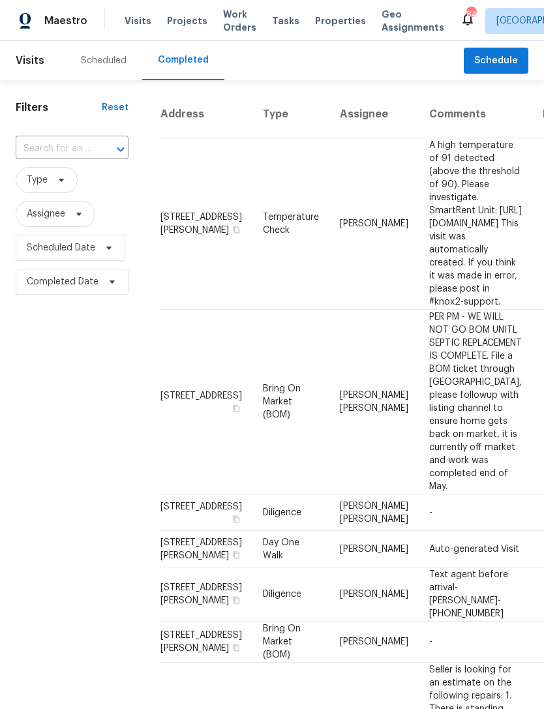
click at [90, 148] on input "text" at bounding box center [54, 149] width 76 height 20
type input "3056 [PERSON_NAME]"
click at [70, 189] on li "[STREET_ADDRESS][PERSON_NAME]" at bounding box center [71, 185] width 111 height 35
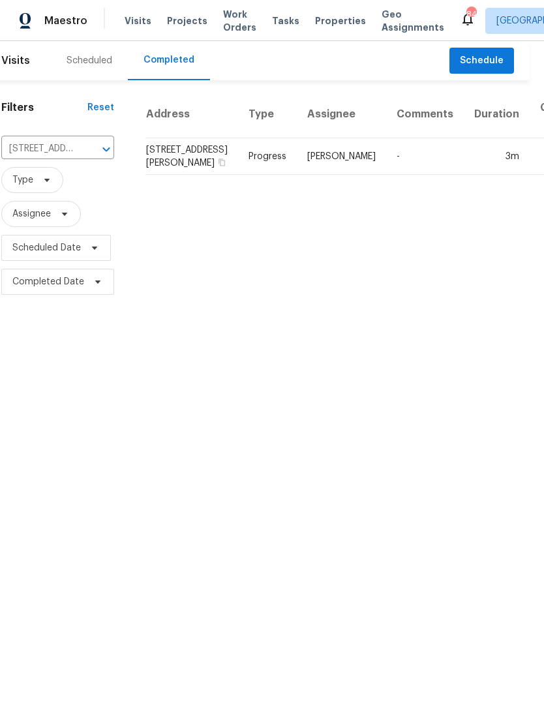
scroll to position [0, 13]
click at [388, 170] on td "-" at bounding box center [427, 156] width 78 height 37
